Goal: Task Accomplishment & Management: Use online tool/utility

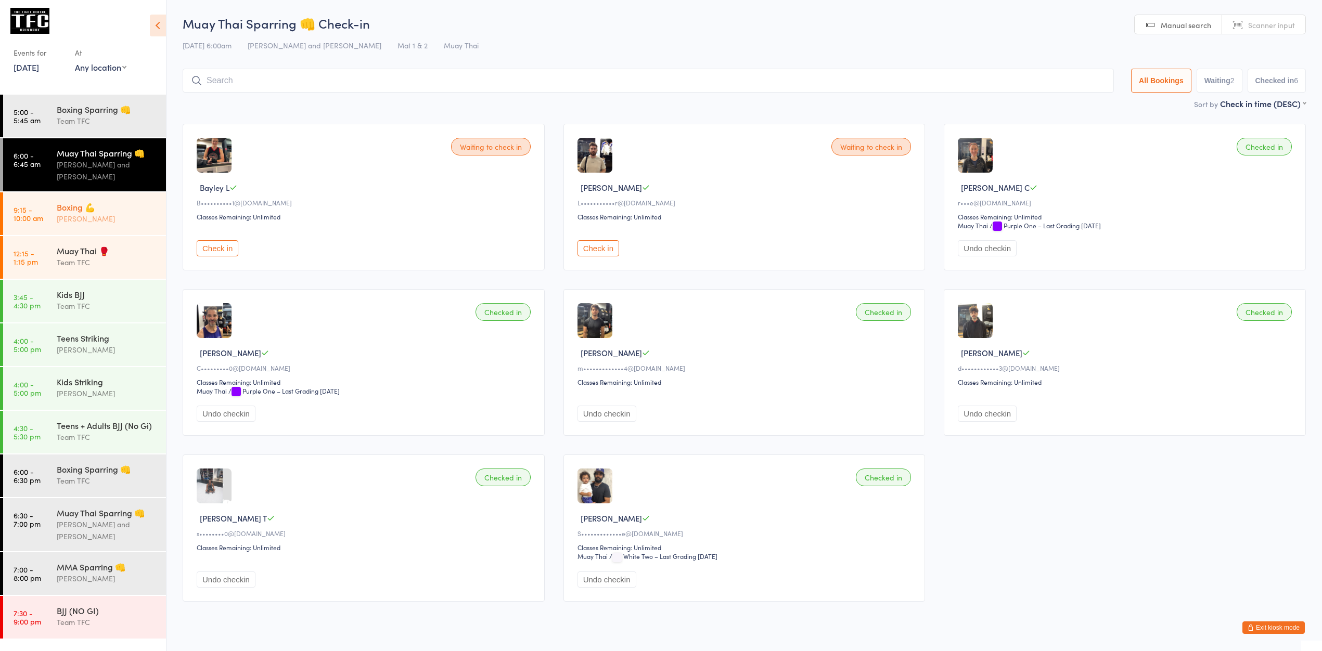
click at [127, 220] on div "[PERSON_NAME]" at bounding box center [107, 219] width 100 height 12
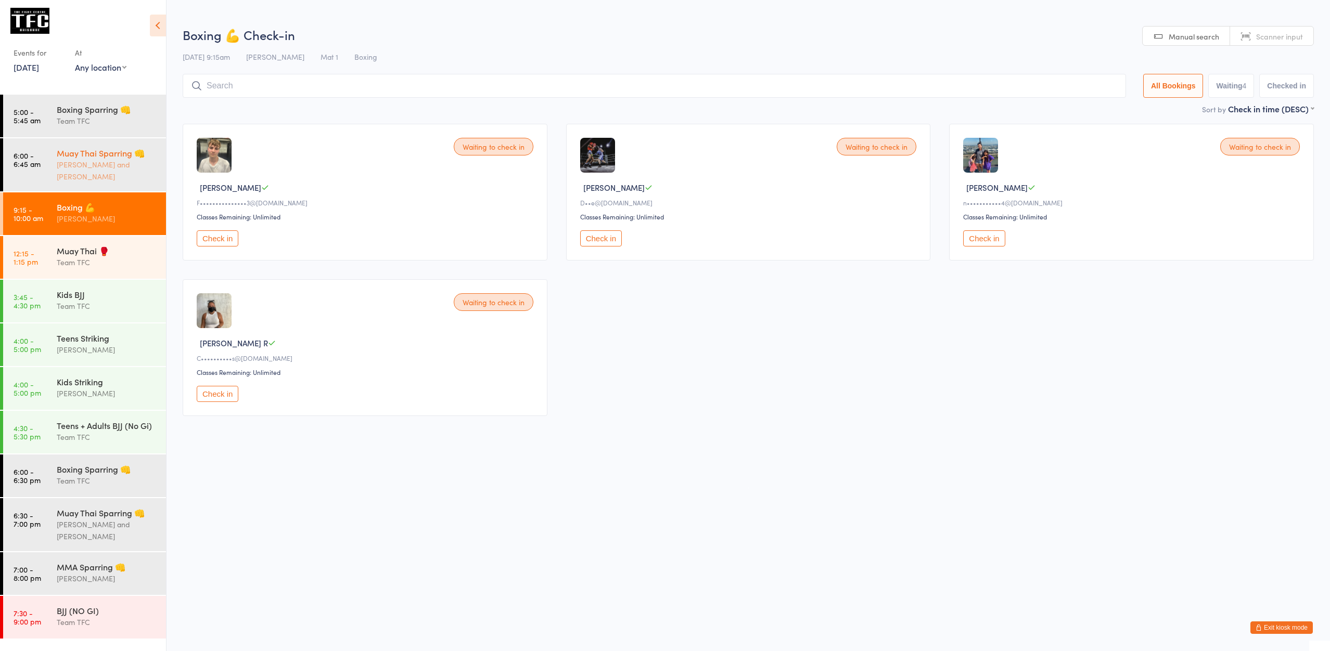
click at [111, 172] on div "[PERSON_NAME] and [PERSON_NAME]" at bounding box center [107, 171] width 100 height 24
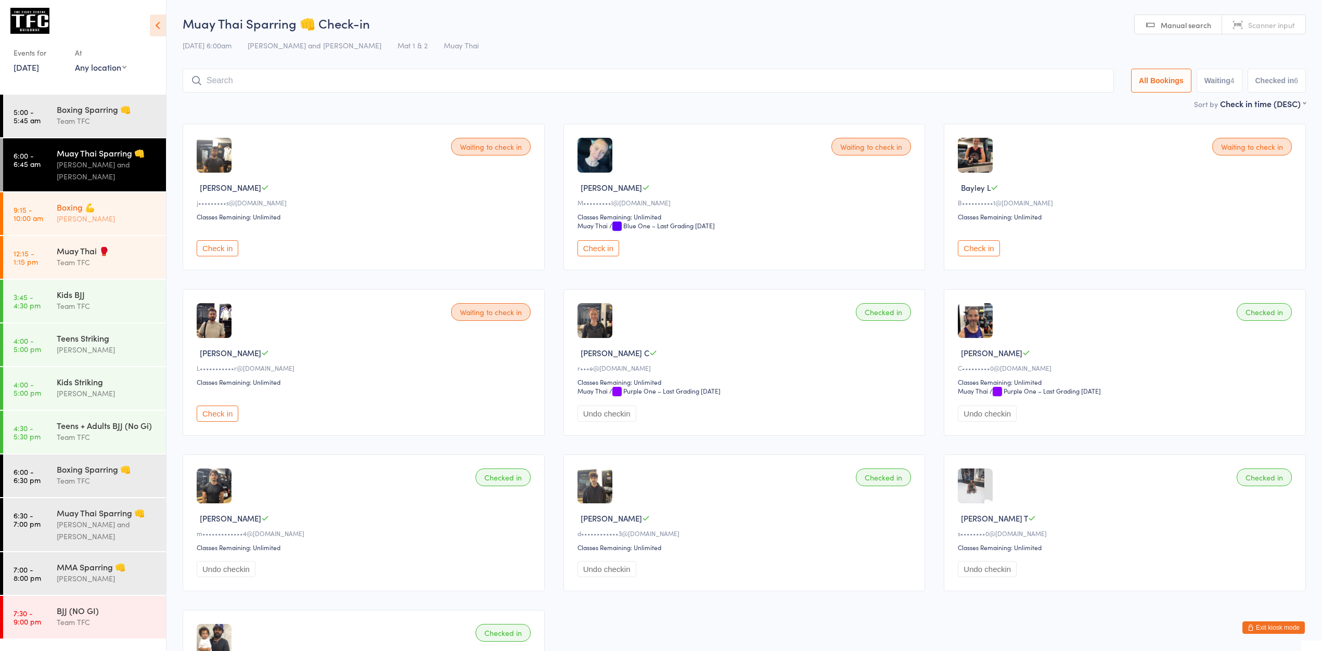
click at [50, 202] on link "9:15 - 10:00 am Boxing 💪 [PERSON_NAME]" at bounding box center [84, 213] width 163 height 43
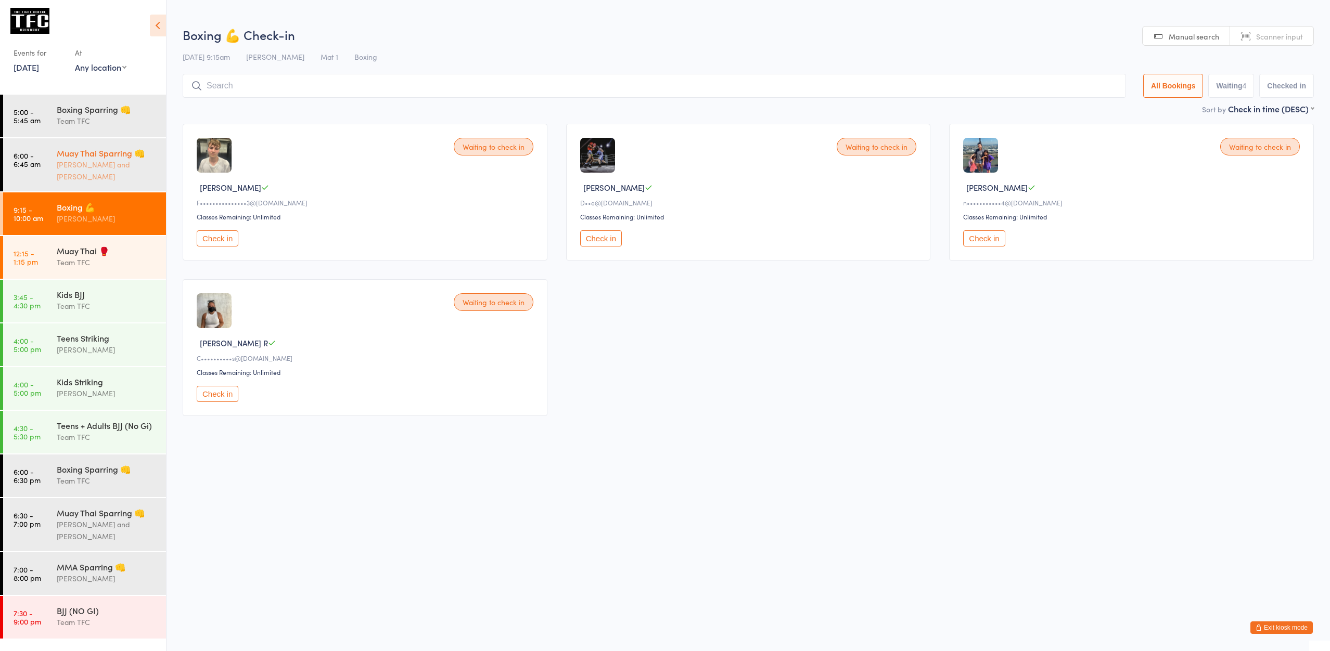
click at [60, 167] on div "[PERSON_NAME] and [PERSON_NAME]" at bounding box center [107, 171] width 100 height 24
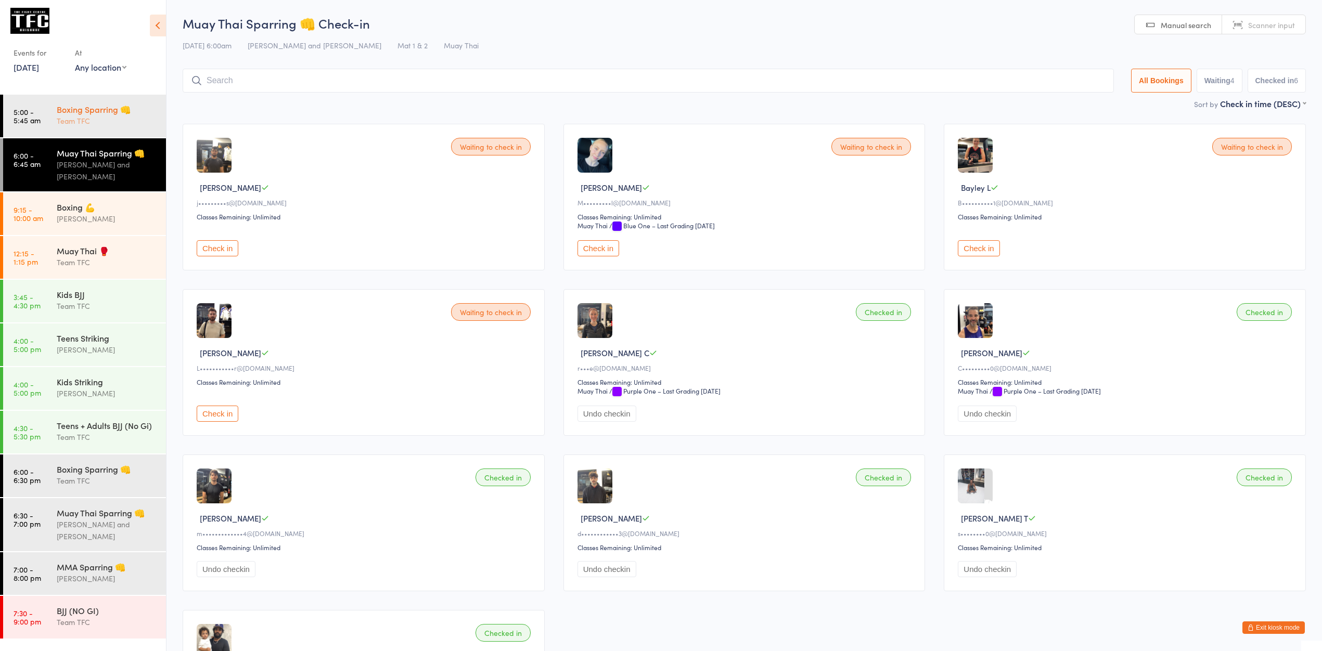
click at [100, 100] on div "Boxing Sparring 👊 Team TFC" at bounding box center [111, 115] width 109 height 41
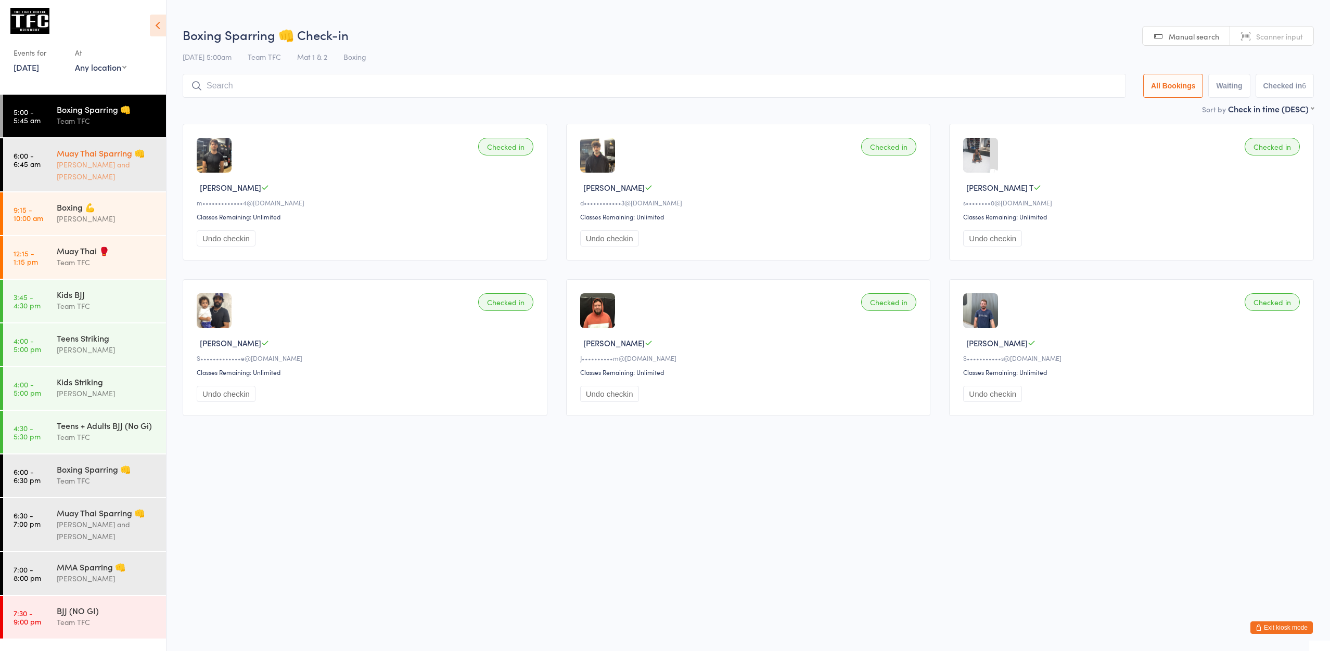
click at [109, 159] on div "Muay Thai Sparring 👊" at bounding box center [107, 152] width 100 height 11
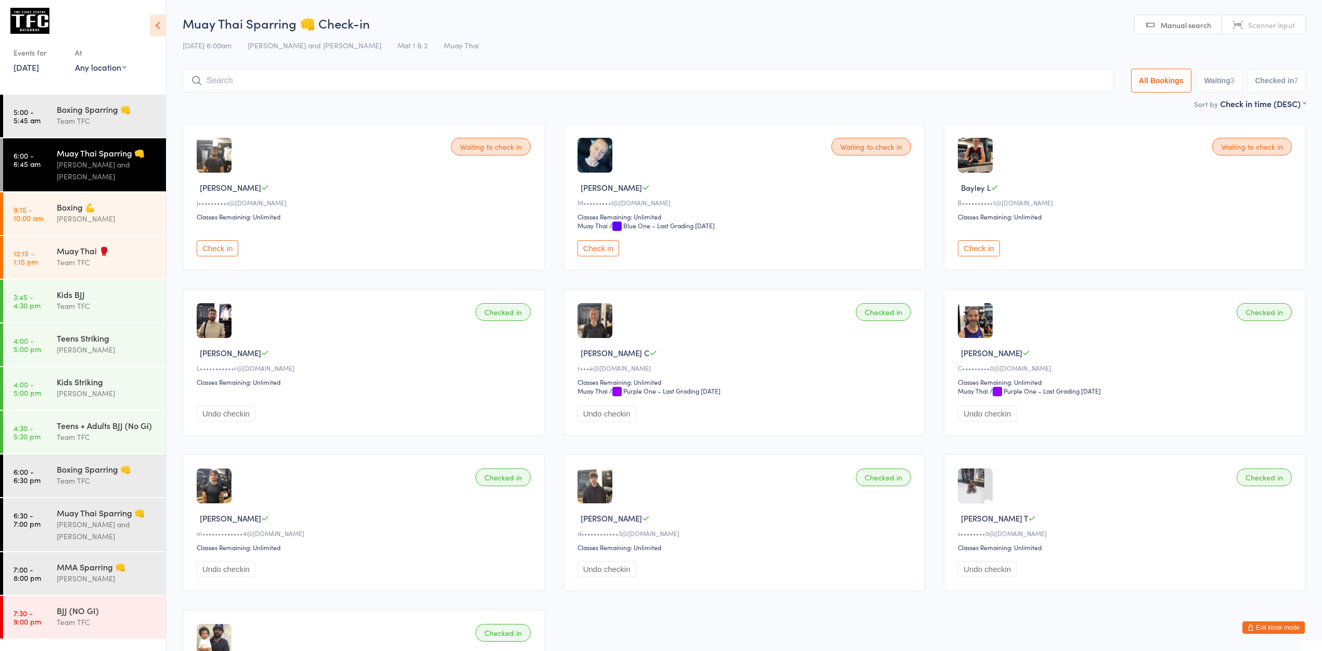
click at [62, 163] on div "[PERSON_NAME] and [PERSON_NAME]" at bounding box center [107, 171] width 100 height 24
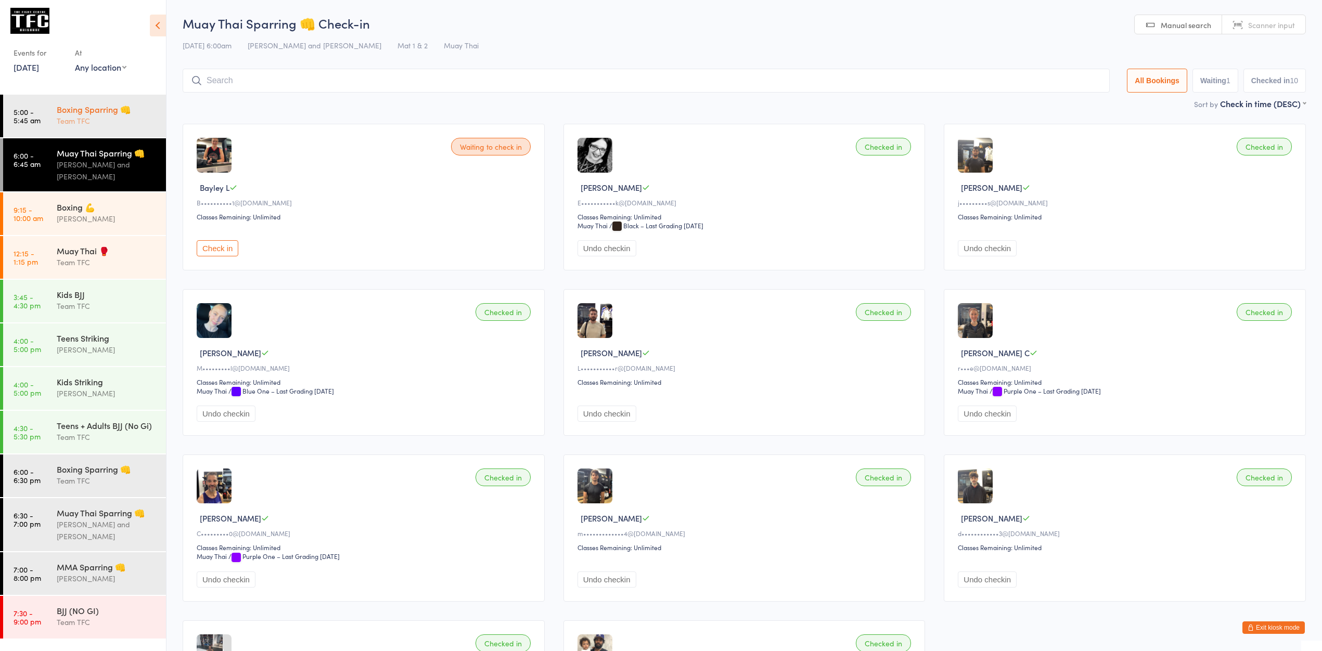
click at [57, 106] on div "Boxing Sparring 👊" at bounding box center [107, 109] width 100 height 11
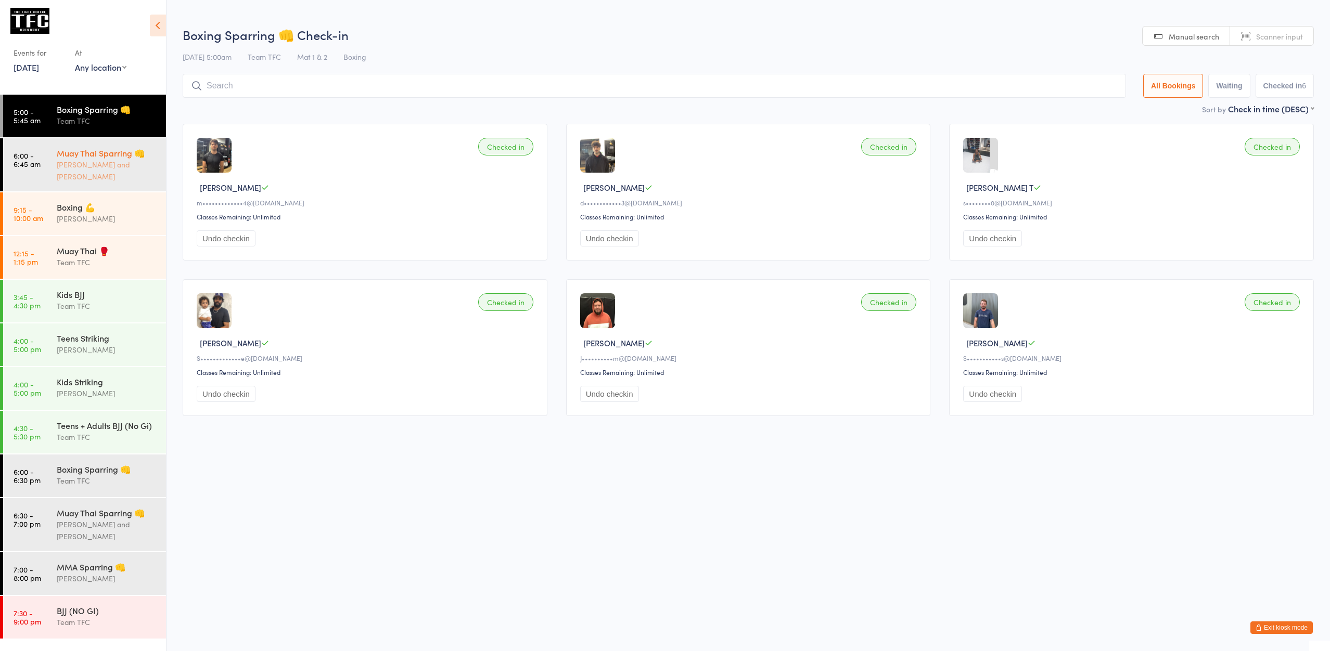
click at [92, 178] on div "[PERSON_NAME] and [PERSON_NAME]" at bounding box center [107, 171] width 100 height 24
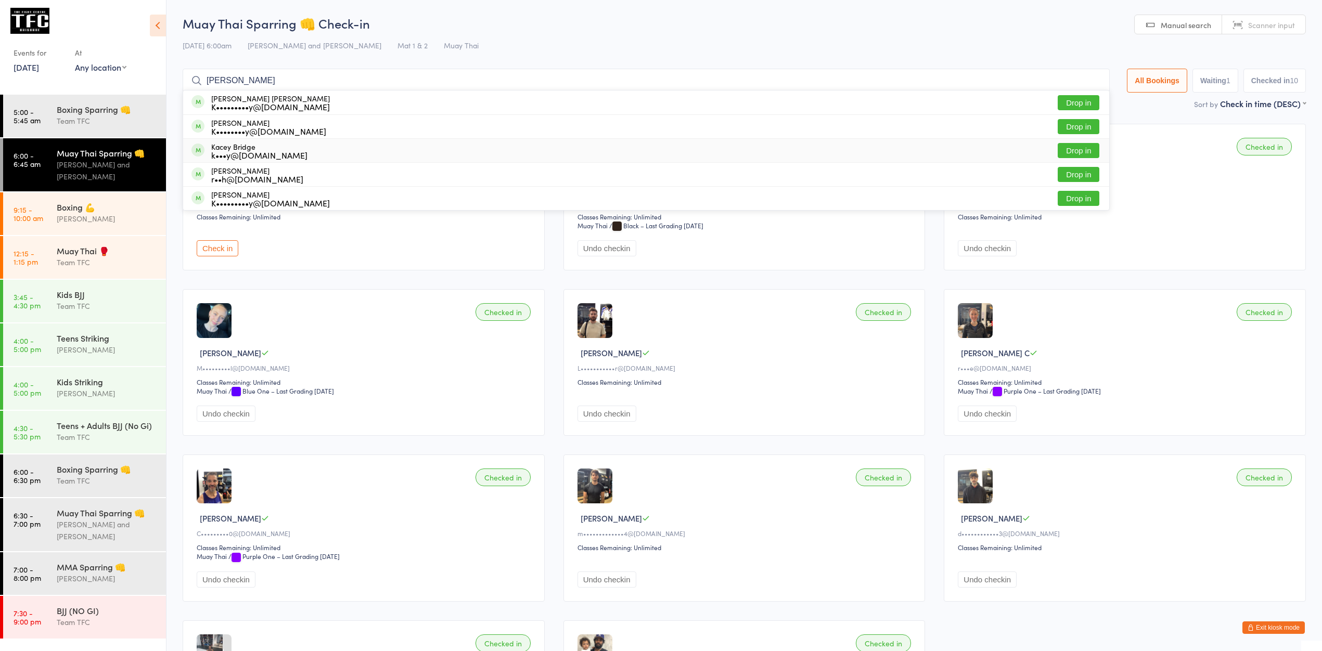
type input "[PERSON_NAME]"
click at [1060, 153] on button "Drop in" at bounding box center [1079, 150] width 42 height 15
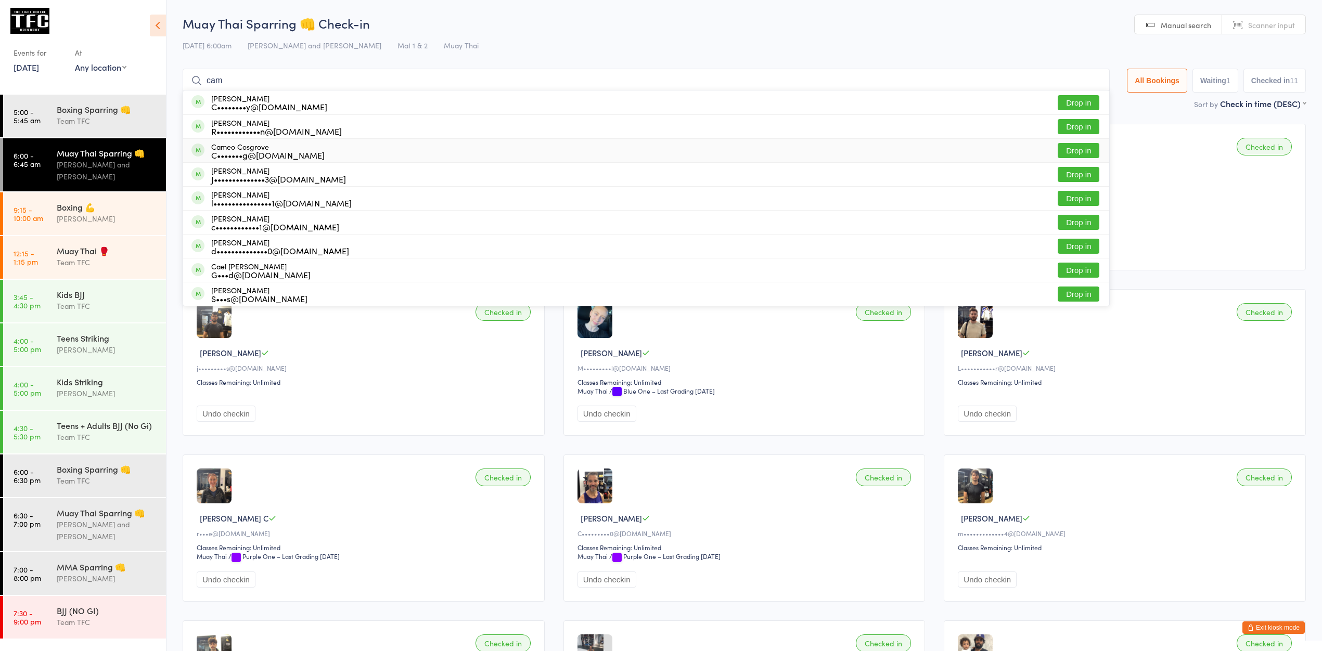
type input "cam"
click at [1077, 150] on button "Drop in" at bounding box center [1079, 150] width 42 height 15
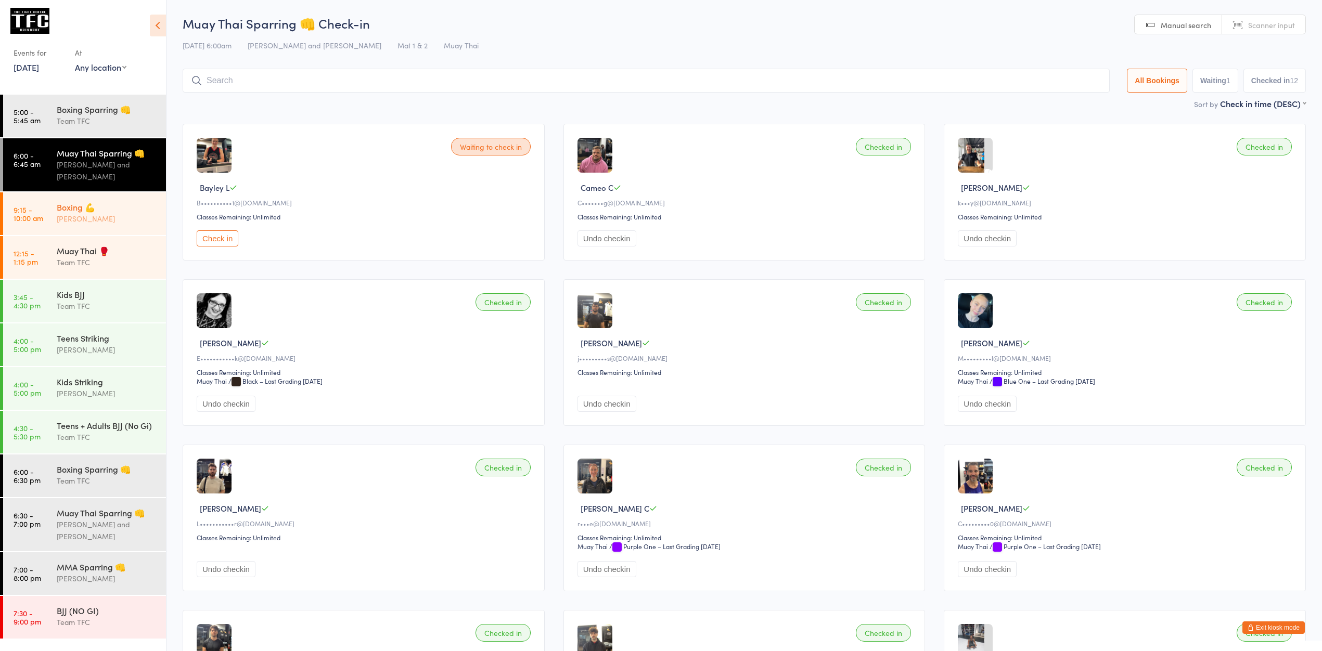
click at [82, 225] on div "[PERSON_NAME]" at bounding box center [107, 219] width 100 height 12
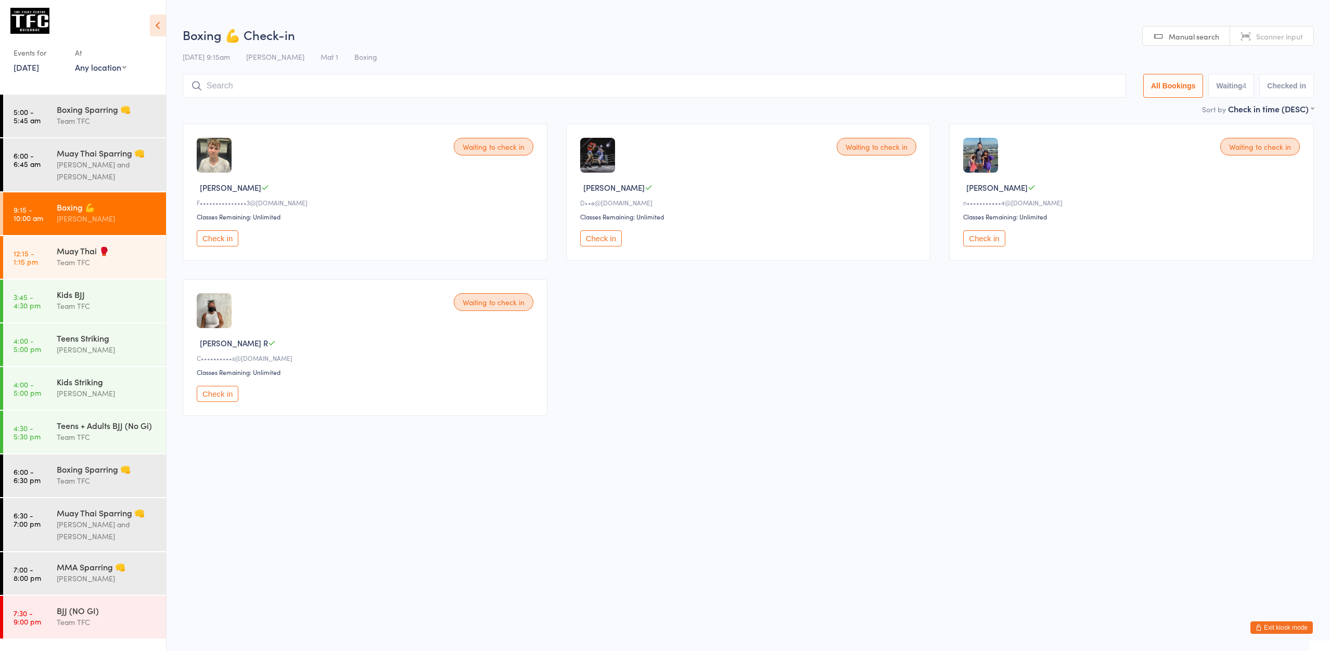
click at [112, 138] on li "5:00 - 5:45 am Boxing Sparring 👊 Team TFC" at bounding box center [83, 117] width 166 height 44
click at [102, 151] on div "Muay Thai Sparring 👊" at bounding box center [107, 152] width 100 height 11
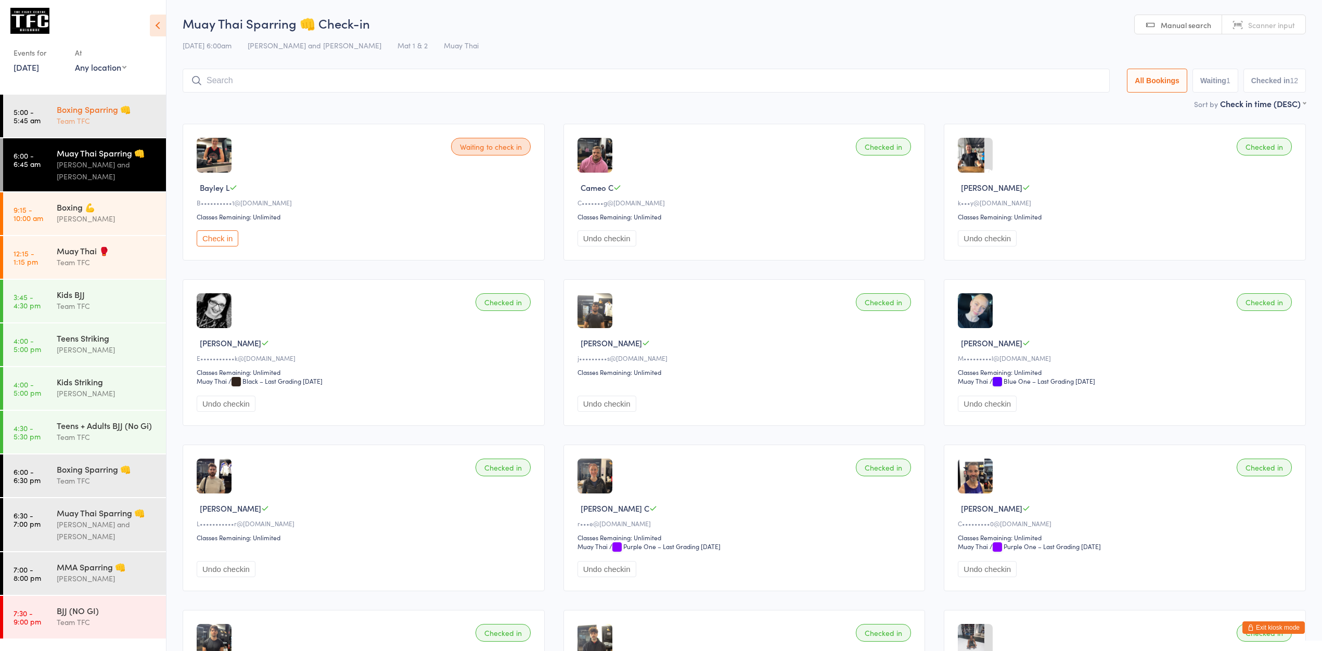
click at [111, 109] on div "Boxing Sparring 👊" at bounding box center [107, 109] width 100 height 11
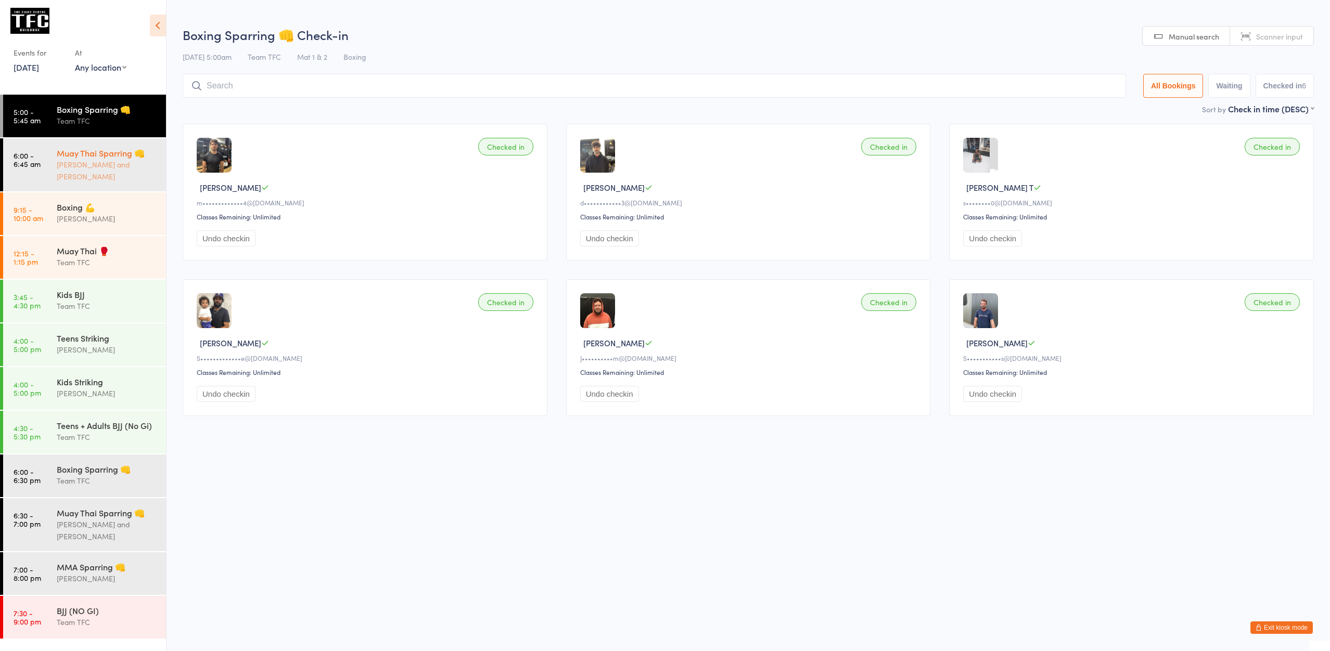
click at [115, 143] on div "Muay Thai Sparring 👊 [PERSON_NAME] and [PERSON_NAME]" at bounding box center [111, 164] width 109 height 53
